Goal: Task Accomplishment & Management: Manage account settings

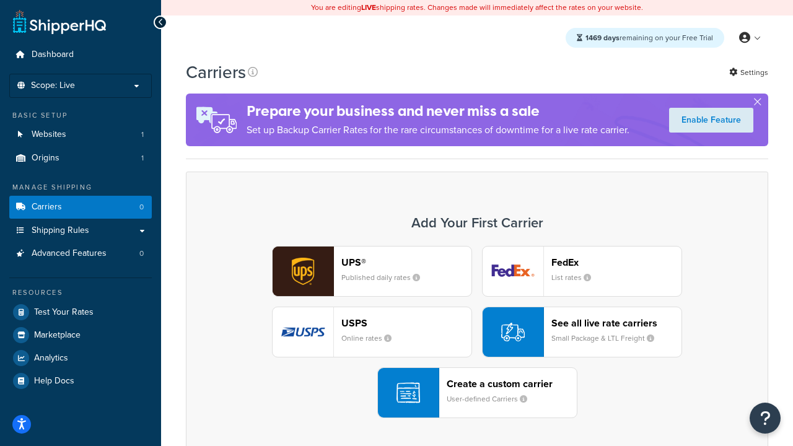
click at [477, 332] on div "UPS® Published daily rates FedEx List rates USPS Online rates See all live rate…" at bounding box center [477, 332] width 556 height 172
click at [616, 262] on header "FedEx" at bounding box center [616, 262] width 130 height 12
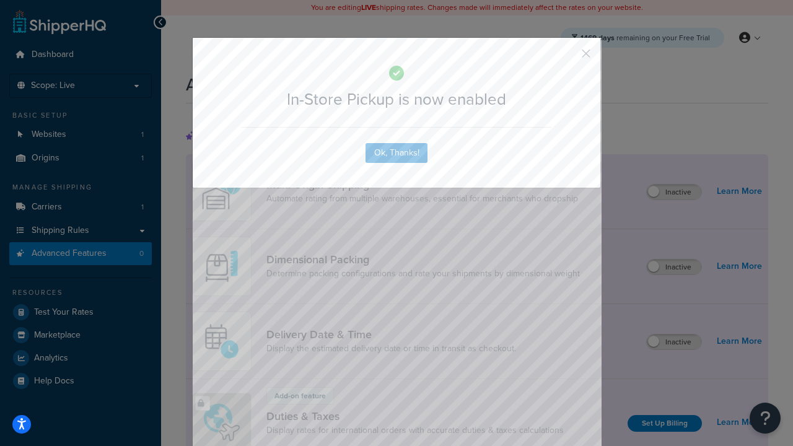
scroll to position [401, 0]
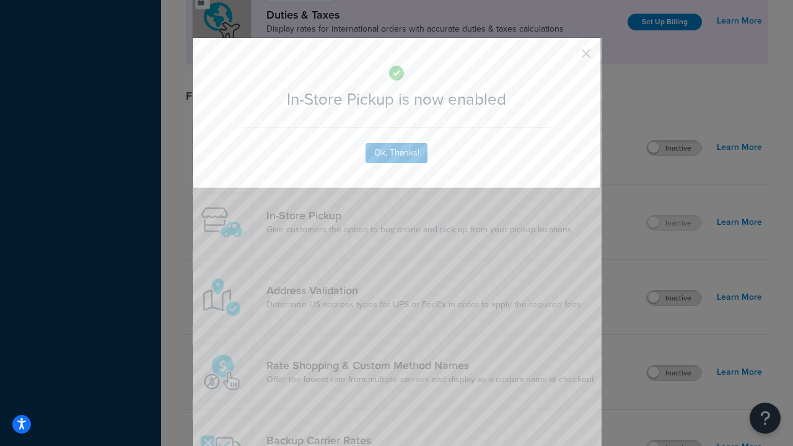
click at [567, 58] on button "button" at bounding box center [567, 57] width 3 height 3
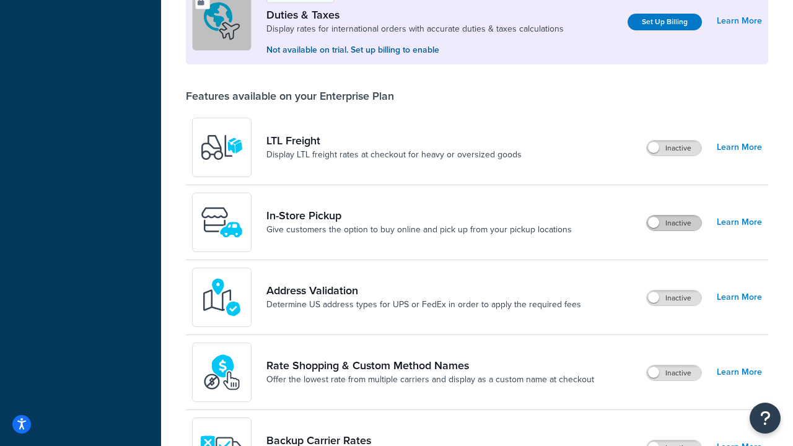
scroll to position [378, 0]
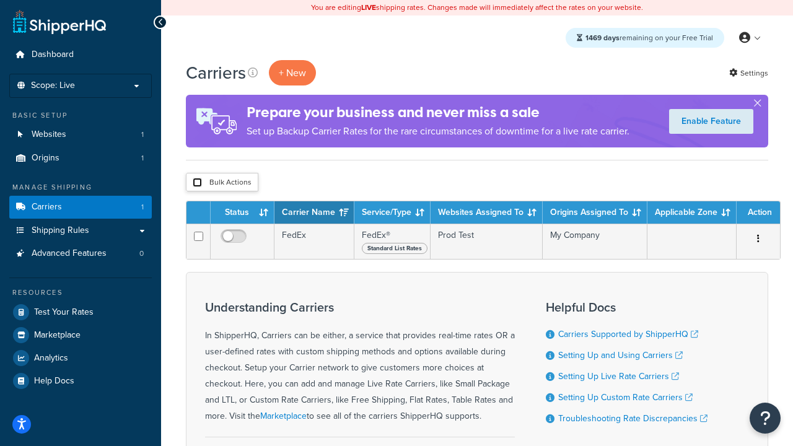
click at [197, 183] on input "checkbox" at bounding box center [197, 182] width 9 height 9
checkbox input "true"
click at [0, 0] on button "Delete" at bounding box center [0, 0] width 0 height 0
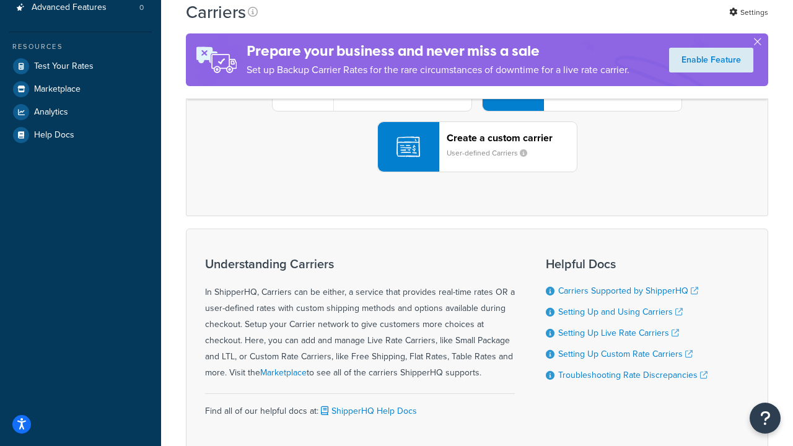
click at [477, 172] on div "UPS® Published daily rates FedEx List rates USPS Online rates See all live rate…" at bounding box center [477, 86] width 556 height 172
click at [616, 22] on header "FedEx" at bounding box center [616, 17] width 130 height 12
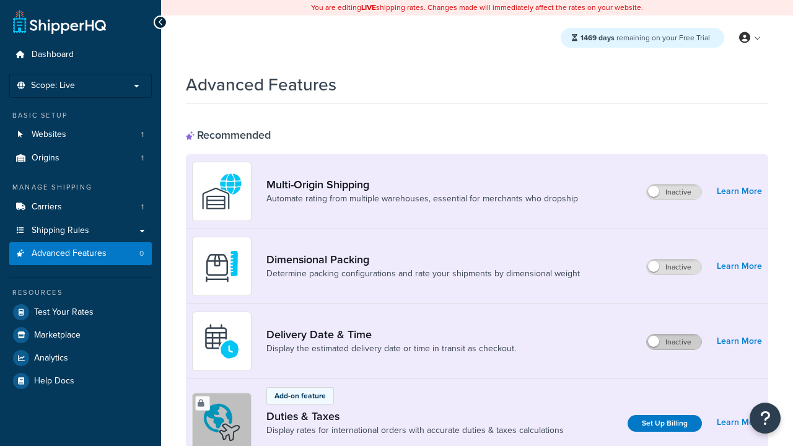
click at [674, 342] on label "Inactive" at bounding box center [674, 341] width 55 height 15
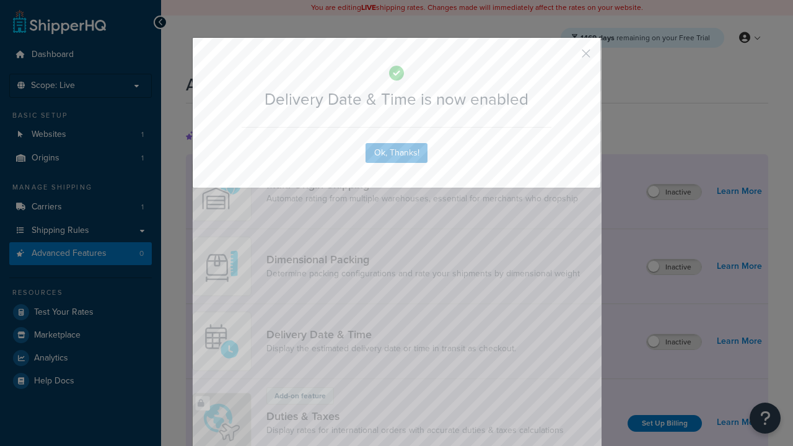
click at [567, 58] on button "button" at bounding box center [567, 57] width 3 height 3
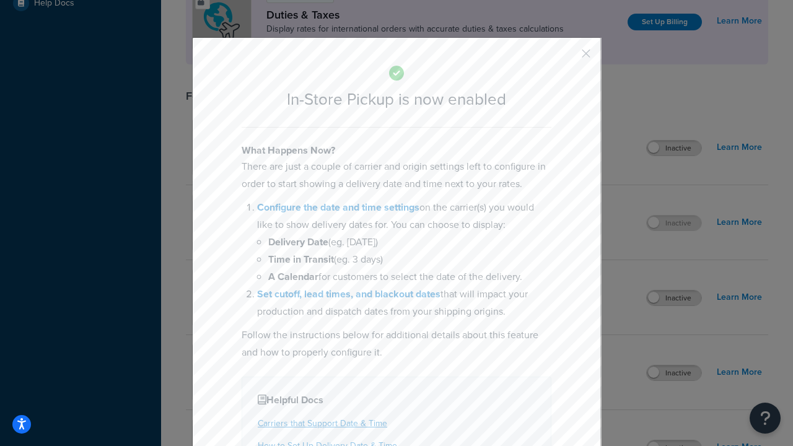
scroll to position [425, 0]
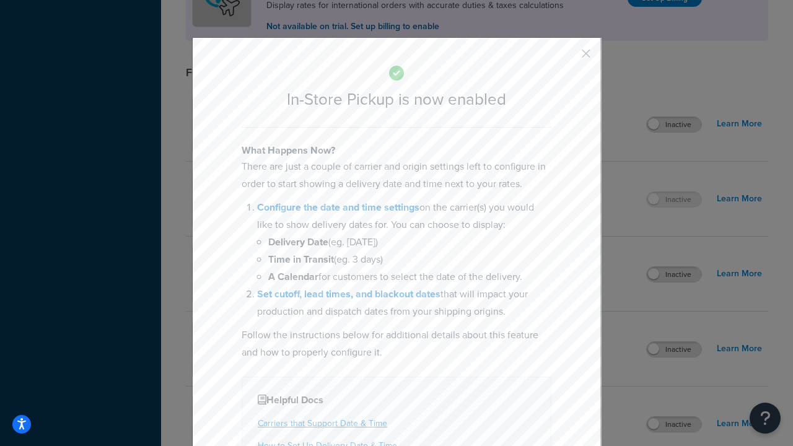
click at [567, 58] on button "button" at bounding box center [567, 57] width 3 height 3
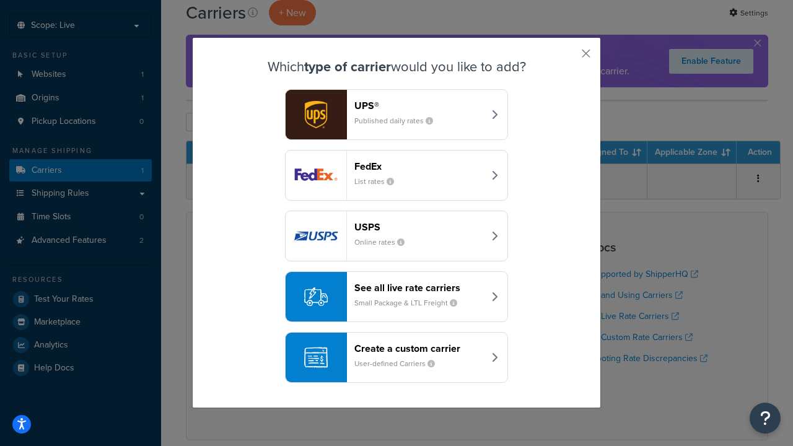
click at [396, 357] on div "Create a custom carrier User-defined Carriers" at bounding box center [418, 358] width 129 height 30
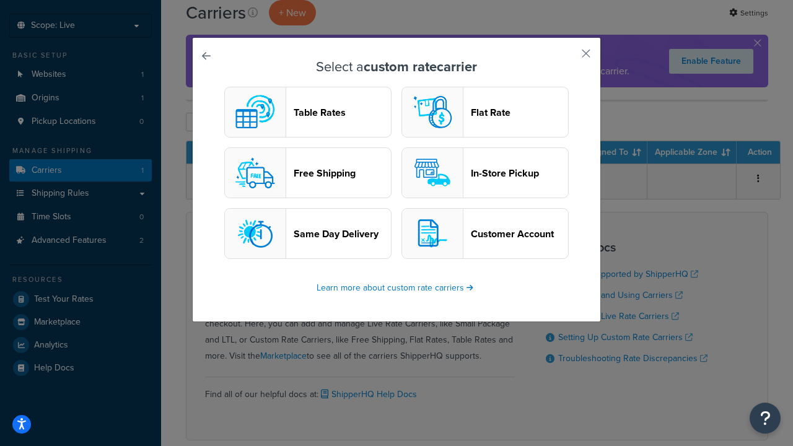
click at [485, 173] on header "In-Store Pickup" at bounding box center [519, 173] width 97 height 12
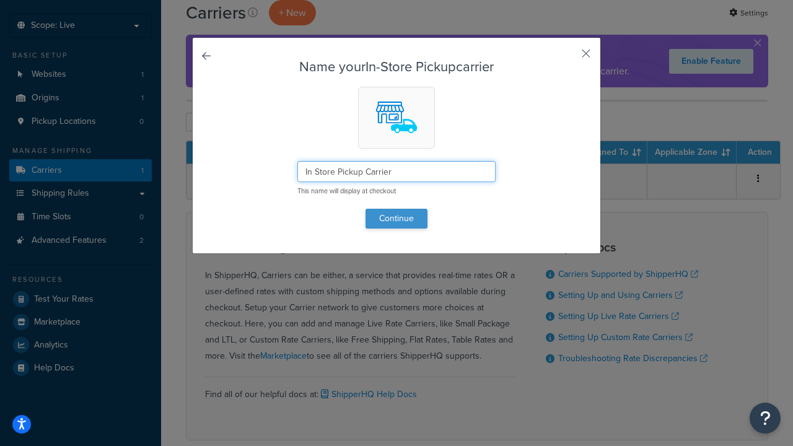
type input "In Store Pickup Carrier"
click at [396, 218] on button "Continue" at bounding box center [396, 219] width 62 height 20
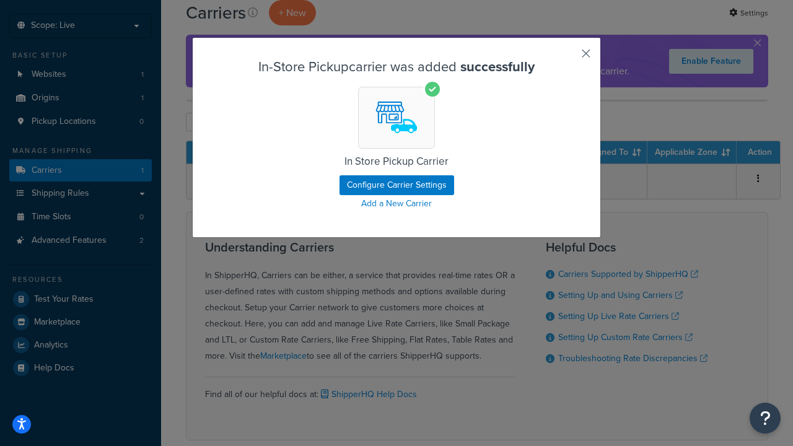
click at [567, 58] on button "button" at bounding box center [567, 57] width 3 height 3
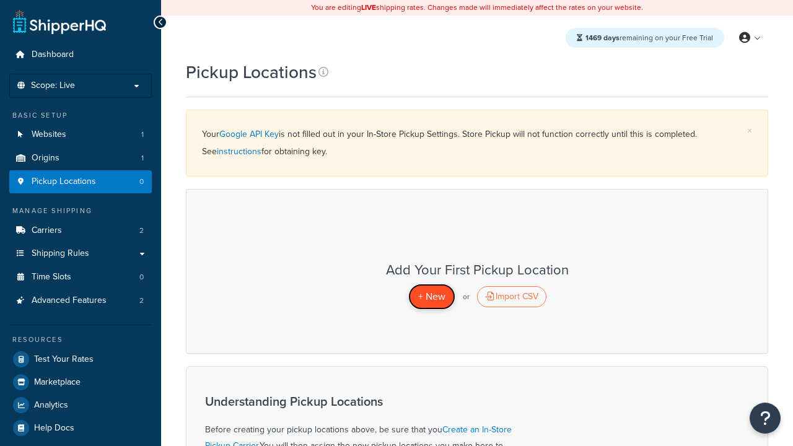
click at [431, 296] on span "+ New" at bounding box center [431, 296] width 27 height 14
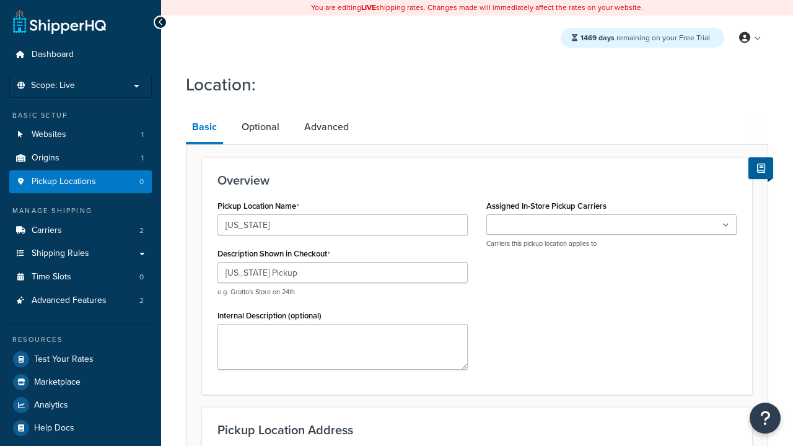
type input "California Pickup"
click at [611, 225] on ul at bounding box center [611, 224] width 250 height 20
type input "3385 Michelson Drive"
type input "Suite B"
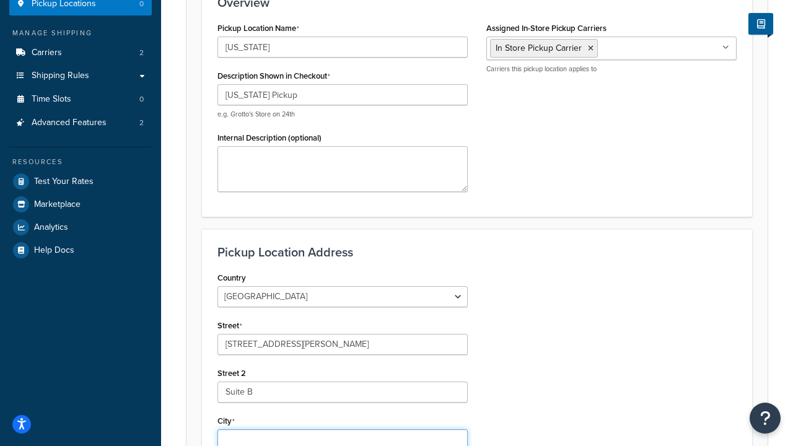
type input "Irvine"
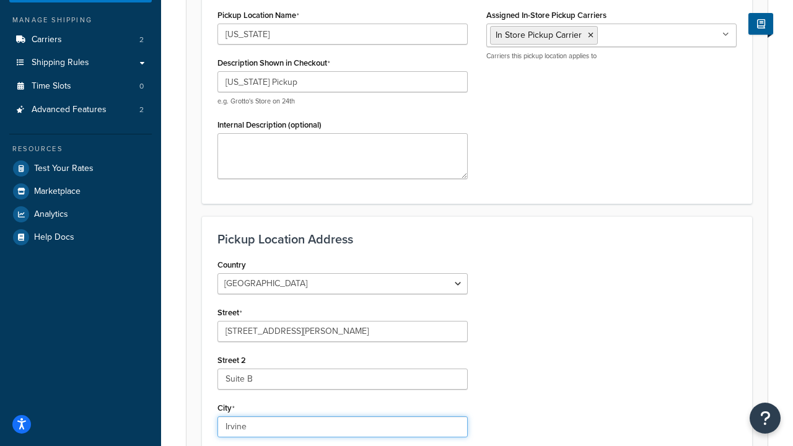
select select "5"
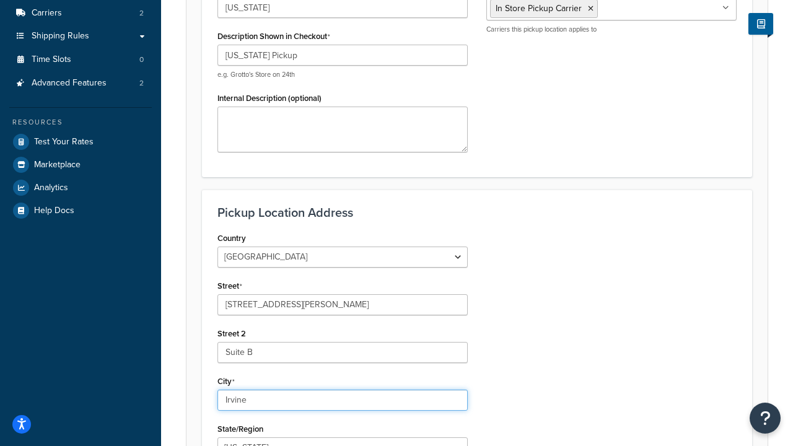
type input "Irvine"
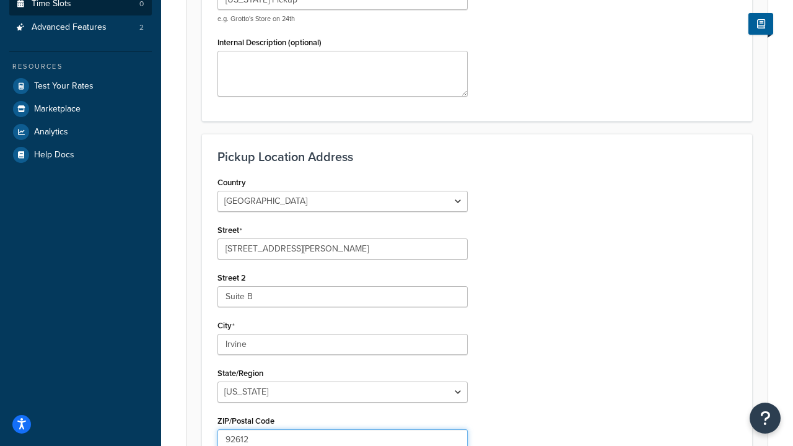
type input "92612"
click at [81, 15] on link "Time Slots 0" at bounding box center [80, 4] width 142 height 23
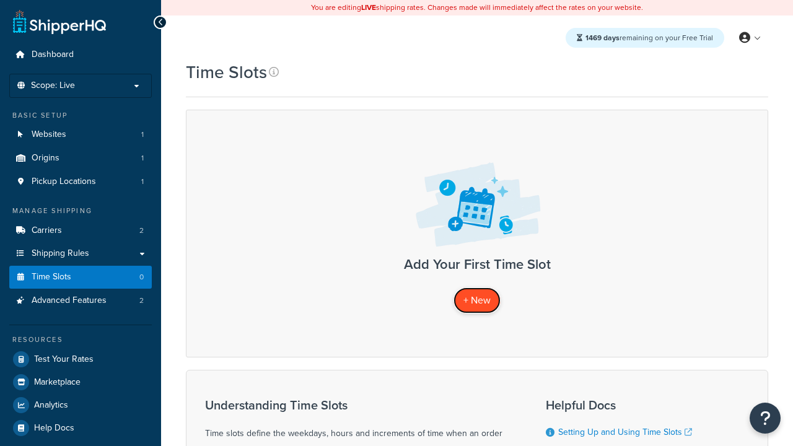
click at [477, 300] on span "+ New" at bounding box center [476, 300] width 27 height 14
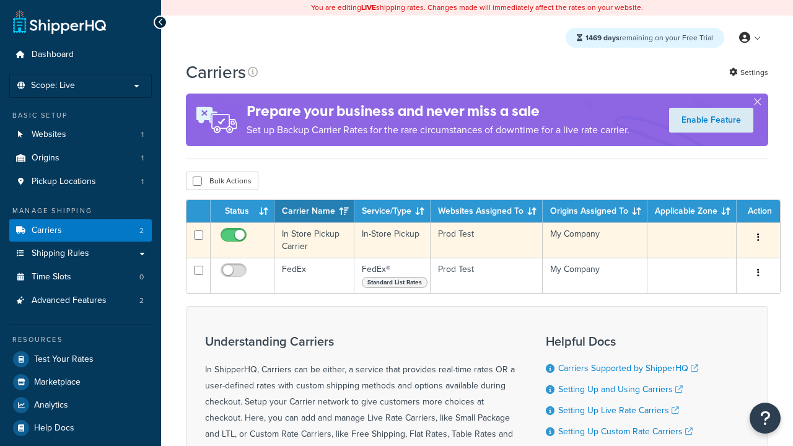
click at [758, 238] on icon "button" at bounding box center [758, 237] width 2 height 9
click at [0, 0] on link "Delete" at bounding box center [0, 0] width 0 height 0
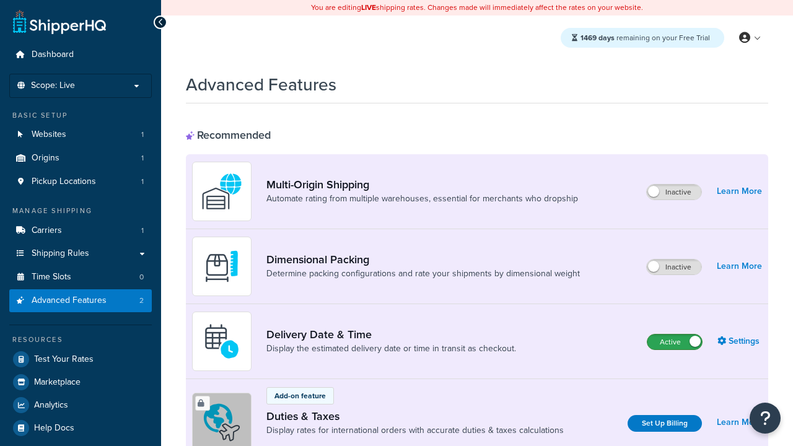
click at [674, 342] on label "Active" at bounding box center [674, 341] width 55 height 15
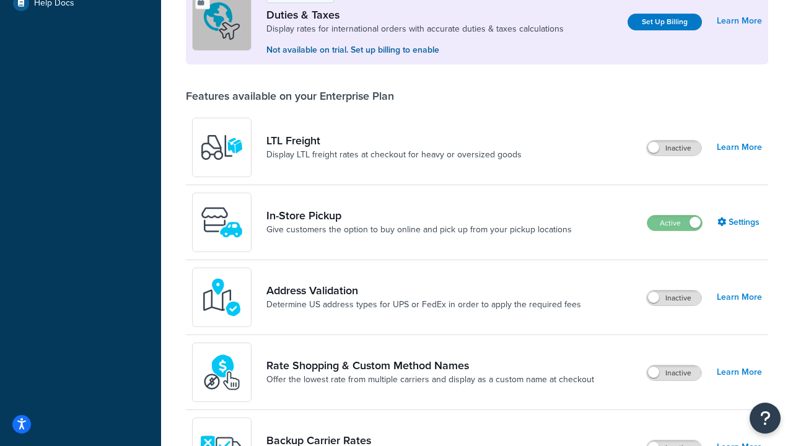
scroll to position [378, 0]
